Goal: Task Accomplishment & Management: Manage account settings

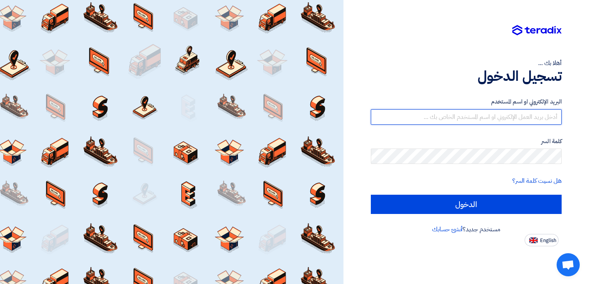
click at [373, 110] on input "text" at bounding box center [466, 116] width 191 height 15
click at [373, 112] on input "text" at bounding box center [466, 116] width 191 height 15
click at [373, 116] on input "text" at bounding box center [466, 116] width 191 height 15
paste input "[EMAIL_ADDRESS][DOMAIN_NAME]"
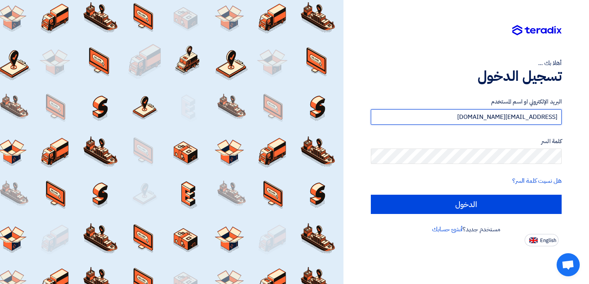
type input "[EMAIL_ADDRESS][DOMAIN_NAME]"
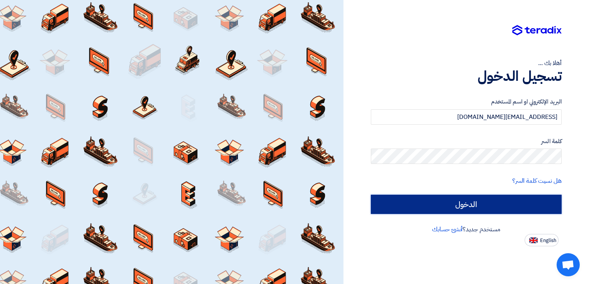
click at [373, 206] on input "الدخول" at bounding box center [466, 204] width 191 height 19
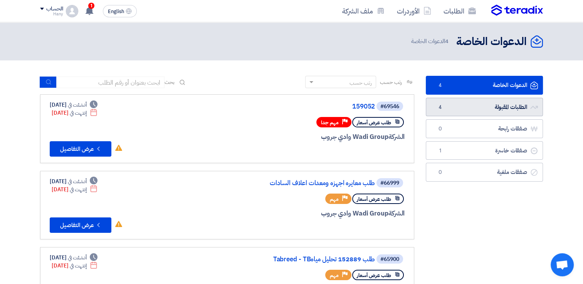
click at [373, 108] on link "الطلبات المقبولة الطلبات المقبولة 4" at bounding box center [484, 107] width 117 height 19
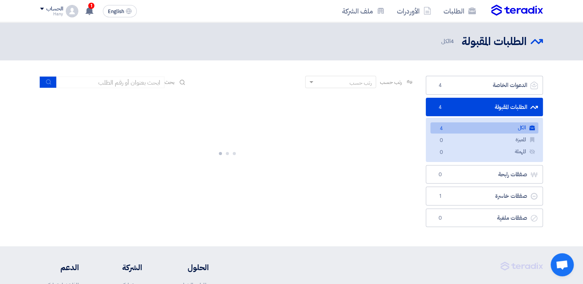
click at [373, 127] on link "الكل الكل 4" at bounding box center [484, 128] width 108 height 11
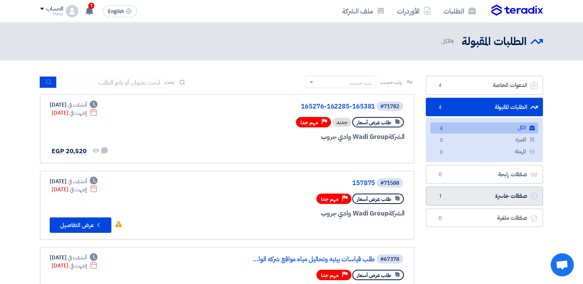
click at [373, 197] on link "صفقات خاسرة صفقات خاسرة 1" at bounding box center [484, 196] width 117 height 19
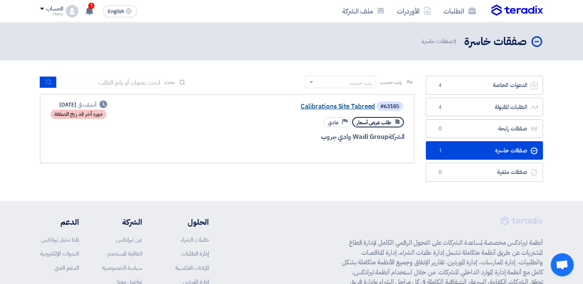
click at [324, 106] on link "Calibrations Site Tabreed" at bounding box center [298, 106] width 154 height 7
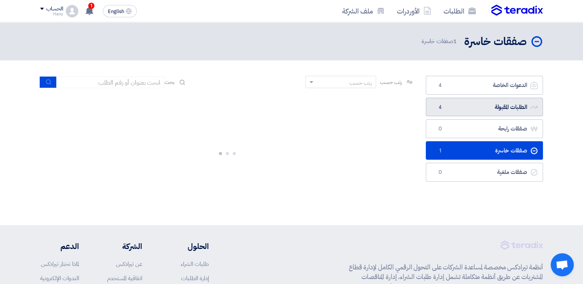
click at [373, 101] on link "الطلبات المقبولة الطلبات المقبولة 4" at bounding box center [484, 107] width 117 height 19
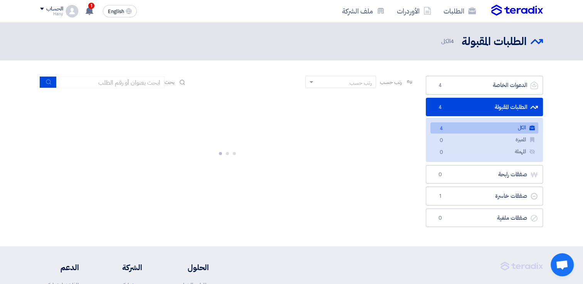
click at [373, 128] on link "الكل الكل 4" at bounding box center [484, 128] width 108 height 11
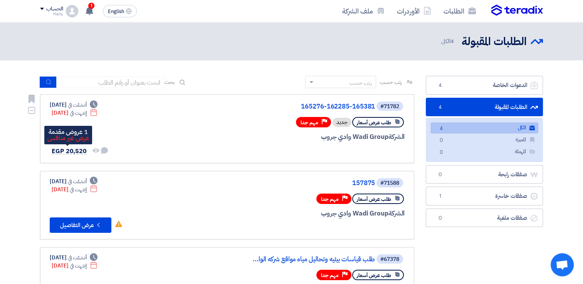
click at [77, 149] on span "EGP 20,520" at bounding box center [69, 151] width 35 height 9
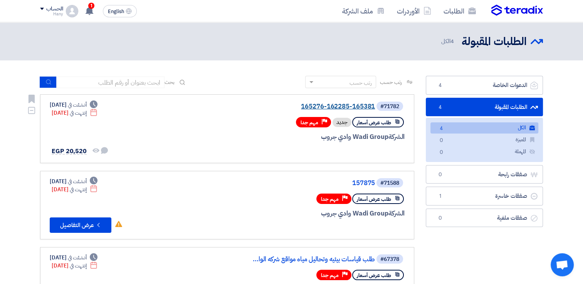
click at [351, 104] on link "165276-162285-165381" at bounding box center [298, 106] width 154 height 7
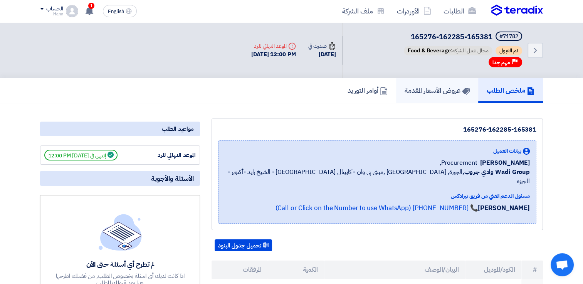
click at [373, 98] on link "عروض الأسعار المقدمة" at bounding box center [437, 90] width 82 height 25
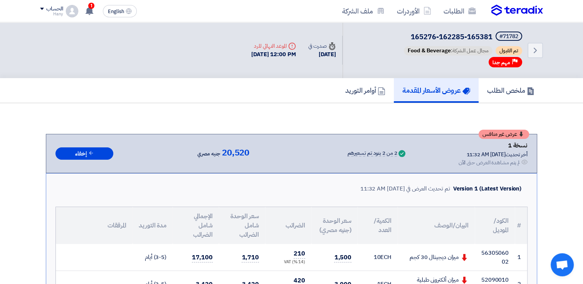
click at [373, 7] on img at bounding box center [517, 11] width 52 height 12
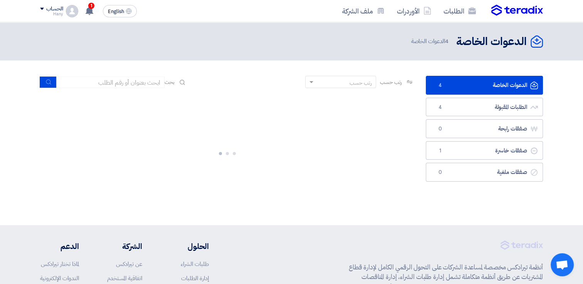
click at [373, 89] on link "الدعوات الخاصة الدعوات الخاصة 4" at bounding box center [484, 85] width 117 height 19
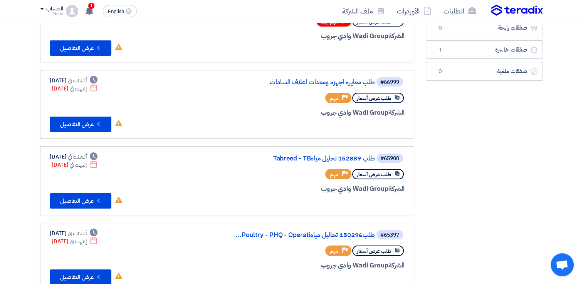
scroll to position [39, 0]
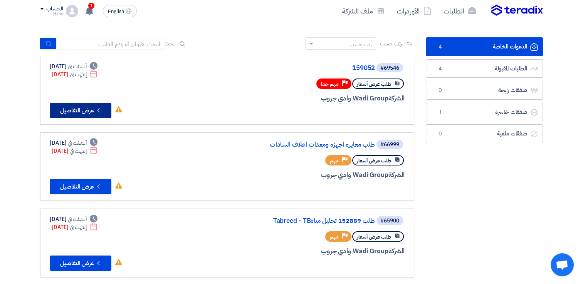
click at [79, 105] on button "Check details عرض التفاصيل" at bounding box center [81, 110] width 62 height 15
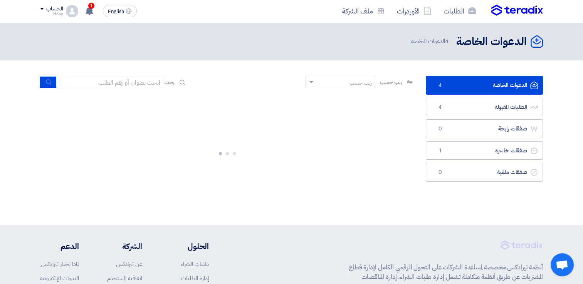
click at [373, 81] on link "الدعوات الخاصة الدعوات الخاصة 4" at bounding box center [484, 85] width 117 height 19
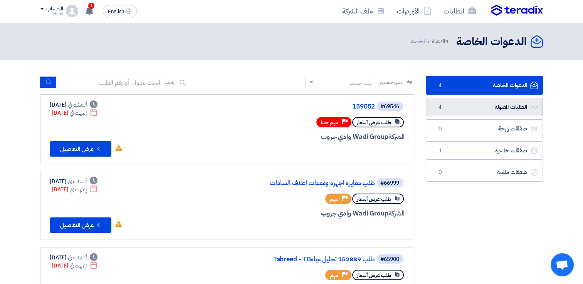
click at [373, 106] on link "الطلبات المقبولة الطلبات المقبولة 4" at bounding box center [484, 107] width 117 height 19
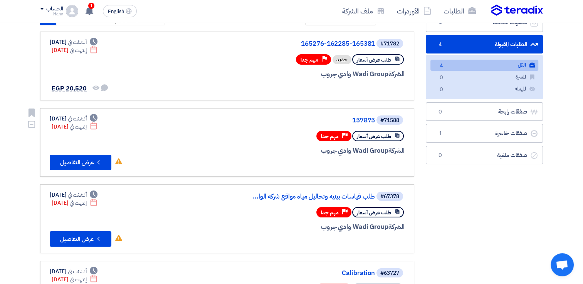
scroll to position [39, 0]
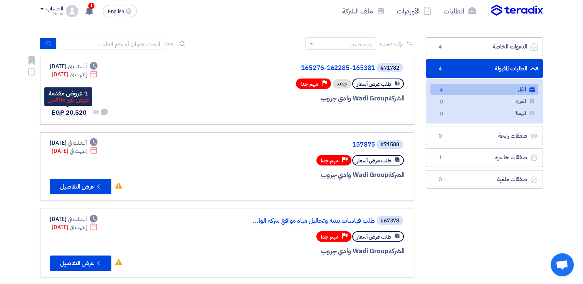
click at [79, 113] on span "EGP 20,520" at bounding box center [69, 112] width 35 height 9
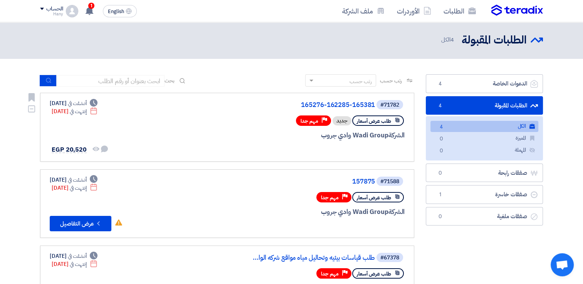
scroll to position [0, 0]
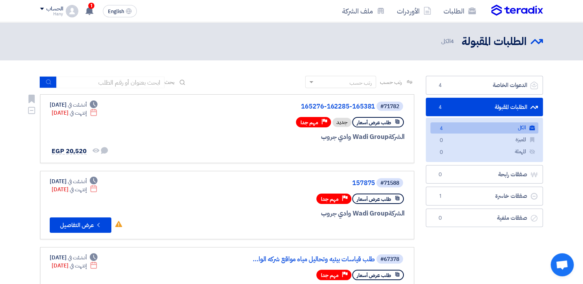
click at [352, 99] on link "#71782 165276-162285-165381 طلب عرض أسعار جديد Priority مهم جدا الشركة Wadi Gro…" at bounding box center [227, 128] width 374 height 69
click at [358, 103] on link "165276-162285-165381" at bounding box center [298, 106] width 154 height 7
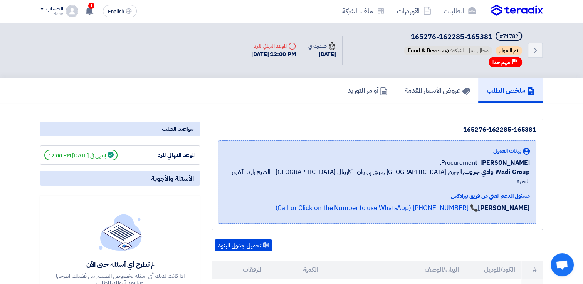
click at [308, 55] on div "[DATE]" at bounding box center [322, 54] width 28 height 9
